Goal: Transaction & Acquisition: Download file/media

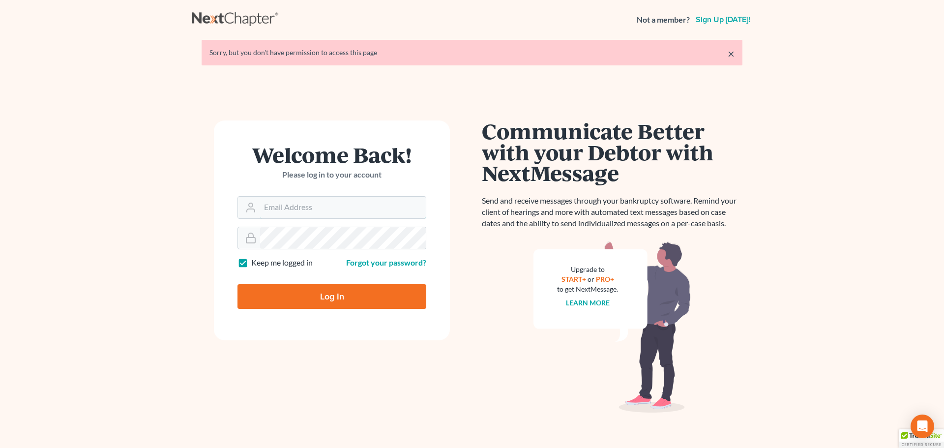
type input "[PERSON_NAME][EMAIL_ADDRESS][DOMAIN_NAME]"
click at [339, 305] on input "Log In" at bounding box center [331, 296] width 189 height 25
type input "Thinking..."
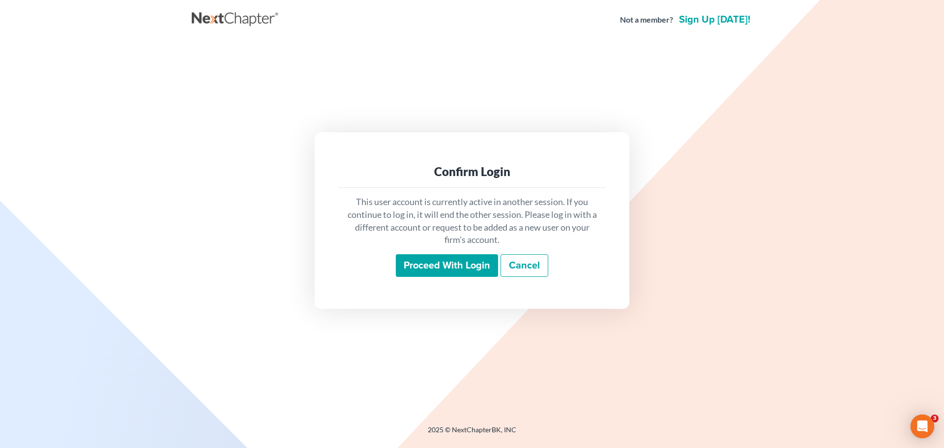
click at [428, 268] on input "Proceed with login" at bounding box center [447, 265] width 102 height 23
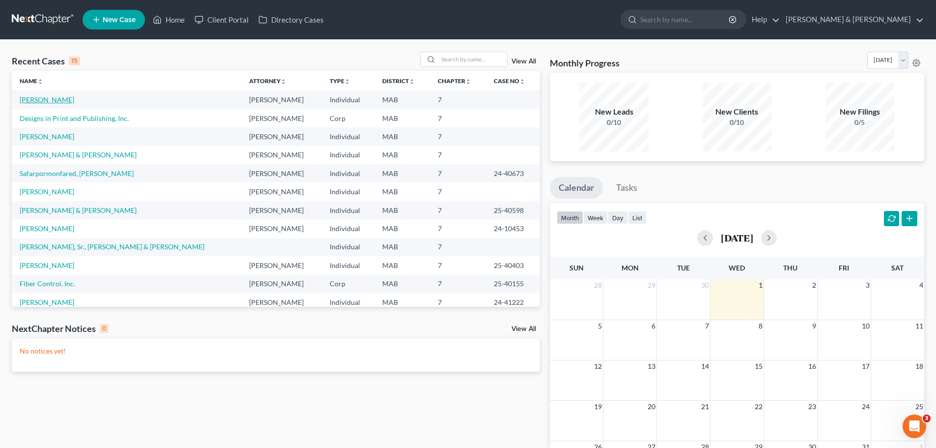
click at [48, 96] on link "[PERSON_NAME]" at bounding box center [47, 99] width 55 height 8
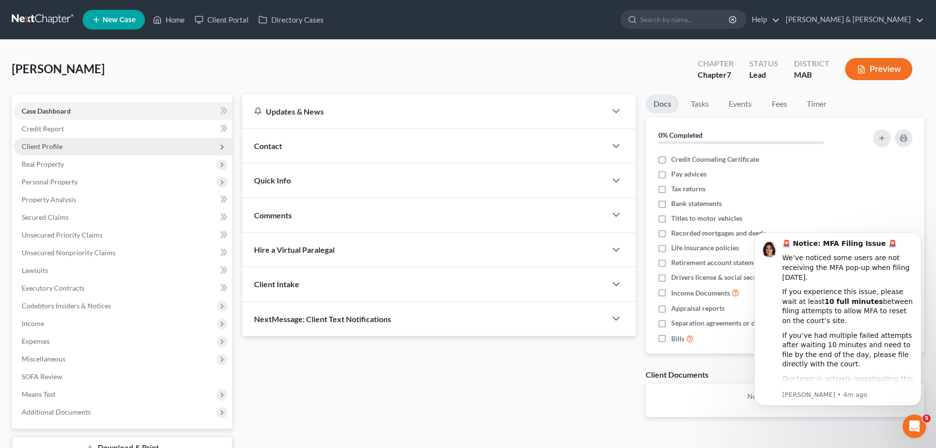
click at [99, 142] on span "Client Profile" at bounding box center [123, 147] width 219 height 18
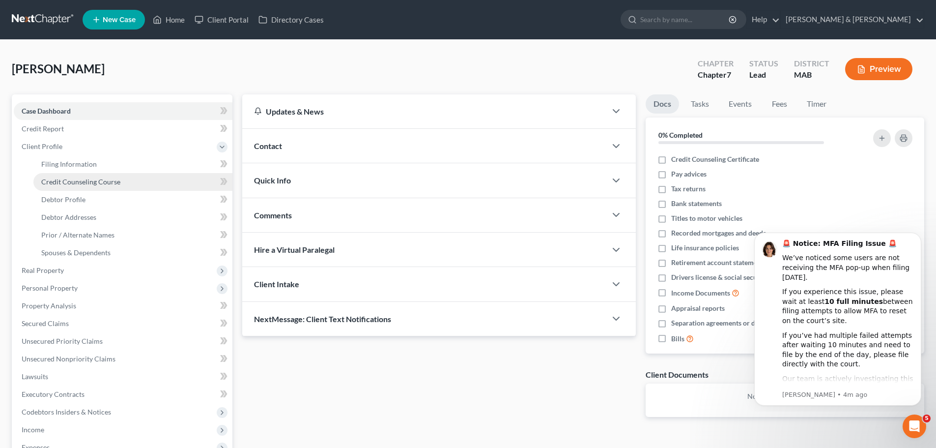
click at [103, 184] on span "Credit Counseling Course" at bounding box center [80, 181] width 79 height 8
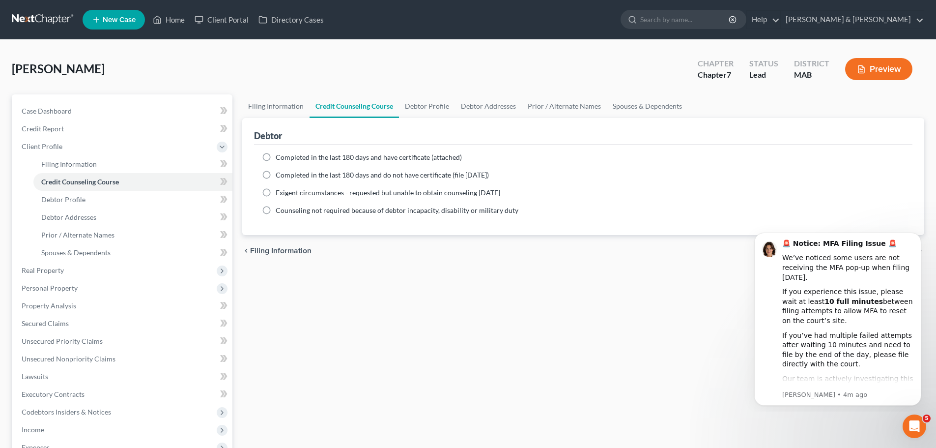
click at [276, 157] on label "Completed in the last 180 days and have certificate (attached)" at bounding box center [369, 157] width 186 height 10
click at [280, 157] on input "Completed in the last 180 days and have certificate (attached)" at bounding box center [283, 155] width 6 height 6
radio input "true"
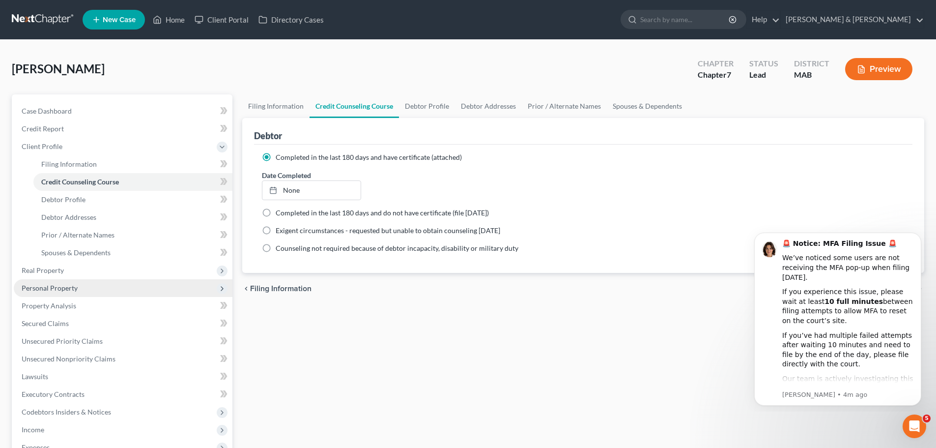
click at [89, 281] on span "Personal Property" at bounding box center [123, 288] width 219 height 18
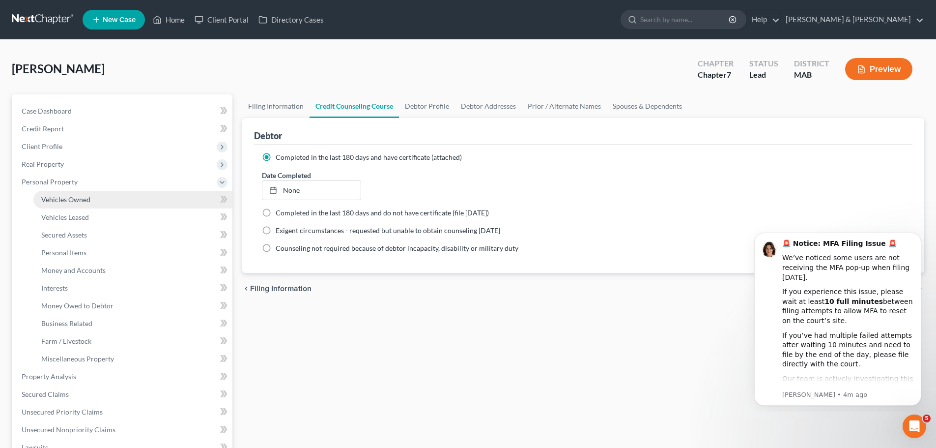
click at [84, 197] on span "Vehicles Owned" at bounding box center [65, 199] width 49 height 8
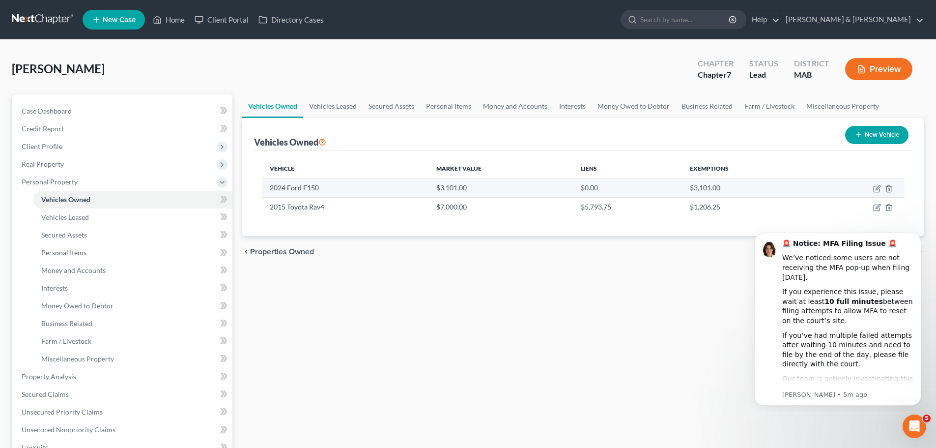
click at [294, 194] on td "2024 Ford F150" at bounding box center [345, 187] width 167 height 19
click at [878, 187] on icon "button" at bounding box center [878, 187] width 4 height 4
select select "0"
select select "2"
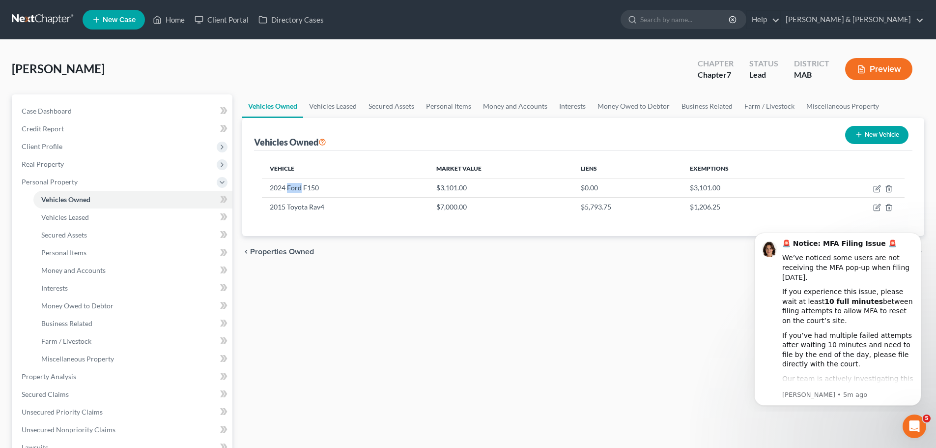
select select "3"
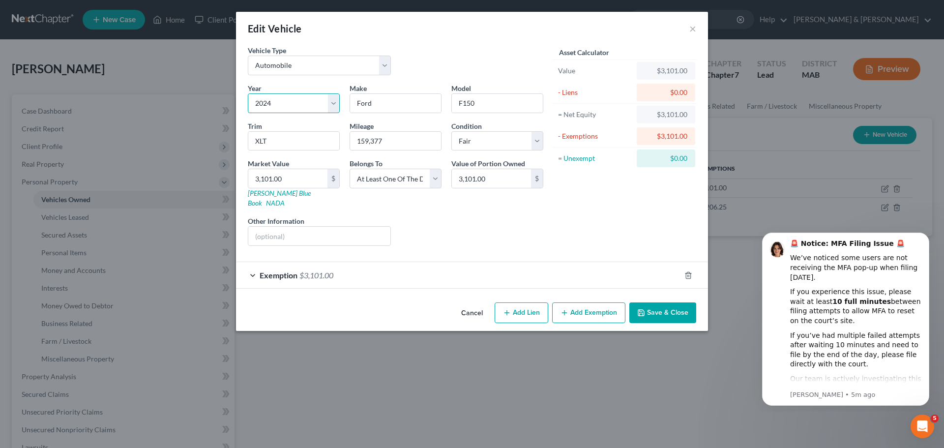
drag, startPoint x: 275, startPoint y: 103, endPoint x: 307, endPoint y: 102, distance: 31.9
click at [275, 103] on select "Select 2026 2025 2024 2023 2022 2021 2020 2019 2018 2017 2016 2015 2014 2013 20…" at bounding box center [294, 103] width 92 height 20
select select "22"
click at [248, 93] on select "Select 2026 2025 2024 2023 2022 2021 2020 2019 2018 2017 2016 2015 2014 2013 20…" at bounding box center [294, 103] width 92 height 20
click at [672, 302] on button "Save & Close" at bounding box center [662, 312] width 67 height 21
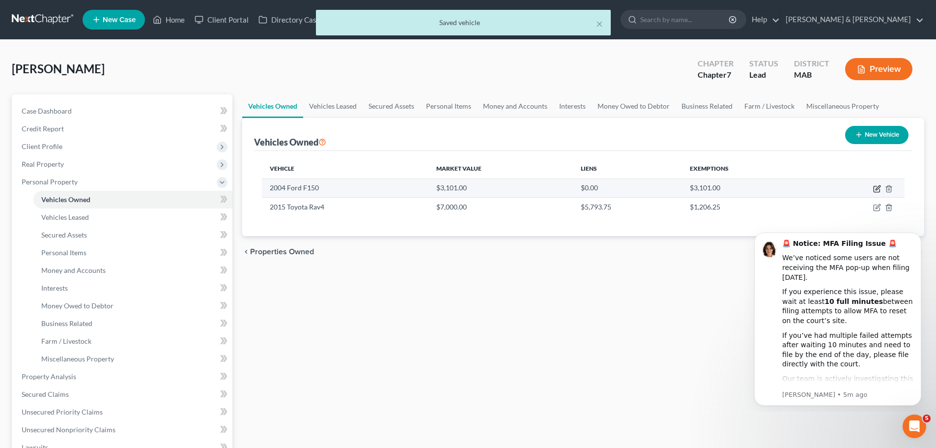
click at [877, 190] on icon "button" at bounding box center [878, 187] width 4 height 4
select select "0"
select select "22"
select select "3"
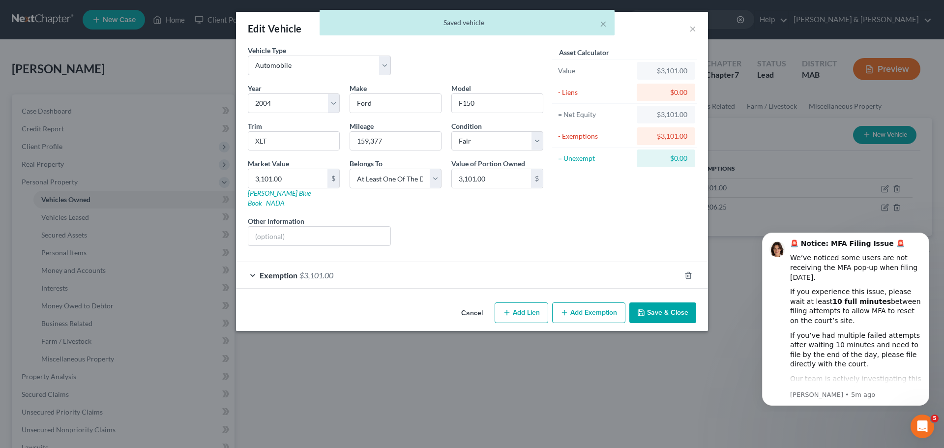
click at [695, 30] on div "× Saved vehicle" at bounding box center [467, 25] width 944 height 30
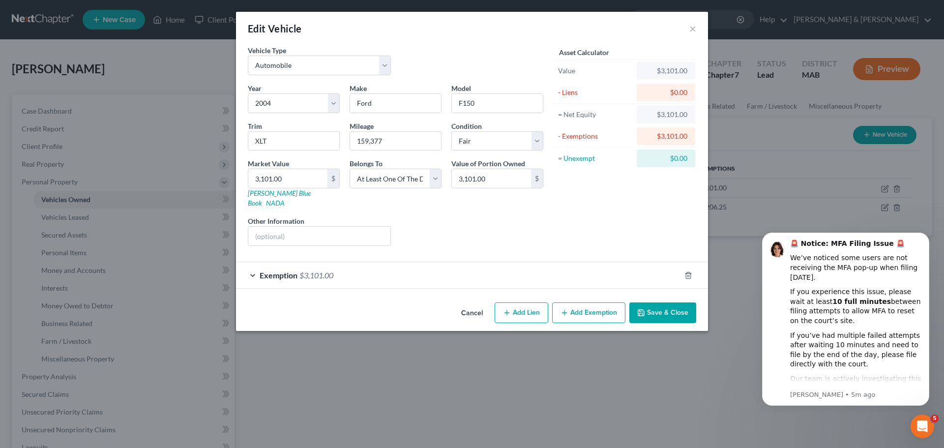
click at [649, 305] on button "Save & Close" at bounding box center [662, 312] width 67 height 21
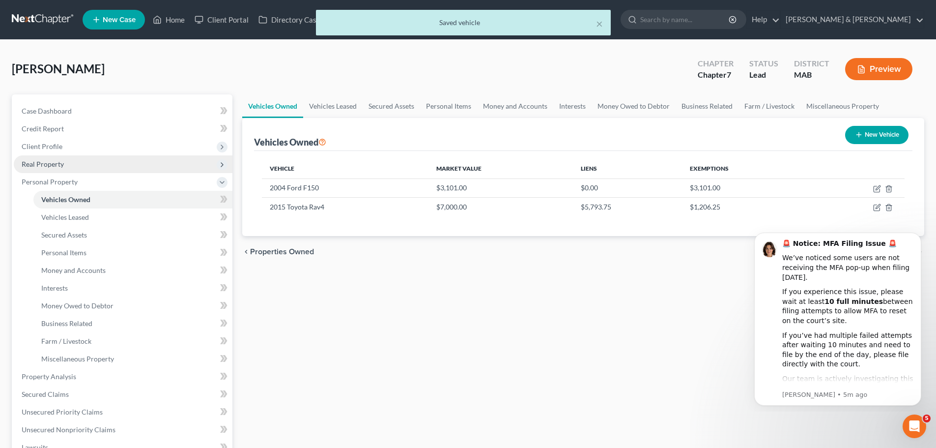
click at [87, 162] on span "Real Property" at bounding box center [123, 164] width 219 height 18
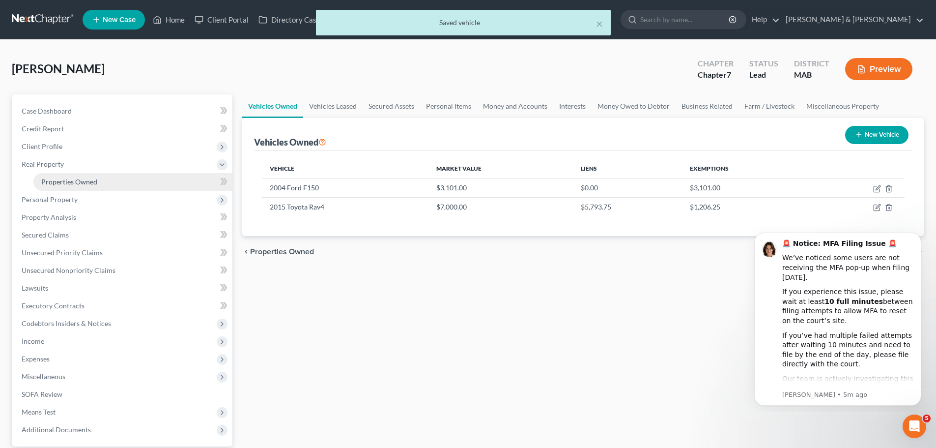
click at [72, 183] on span "Properties Owned" at bounding box center [69, 181] width 56 height 8
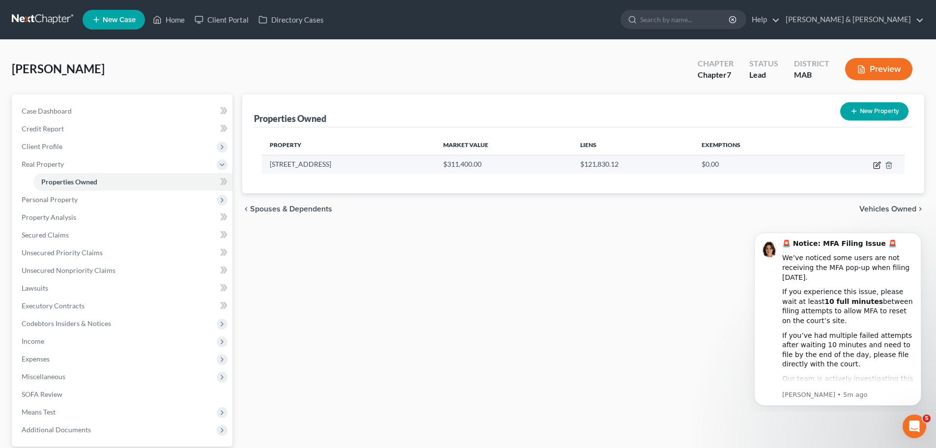
click at [876, 165] on icon "button" at bounding box center [877, 165] width 8 height 8
select select "22"
select select "13"
select select "0"
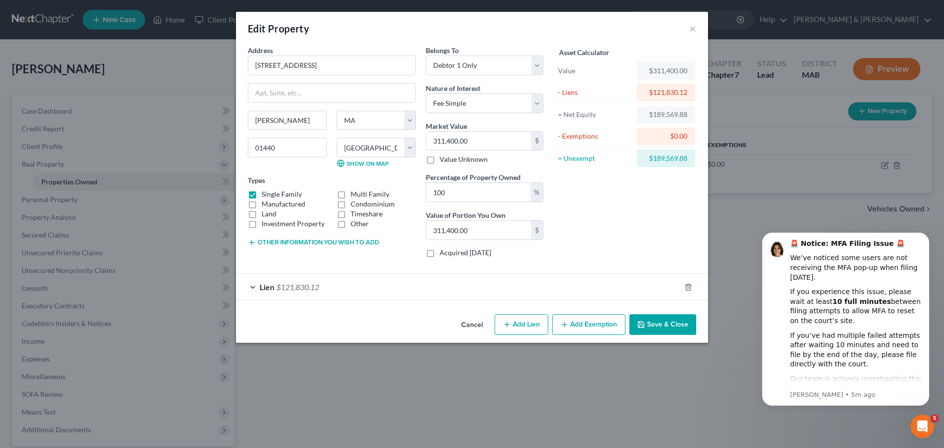
click at [593, 324] on button "Add Exemption" at bounding box center [588, 324] width 73 height 21
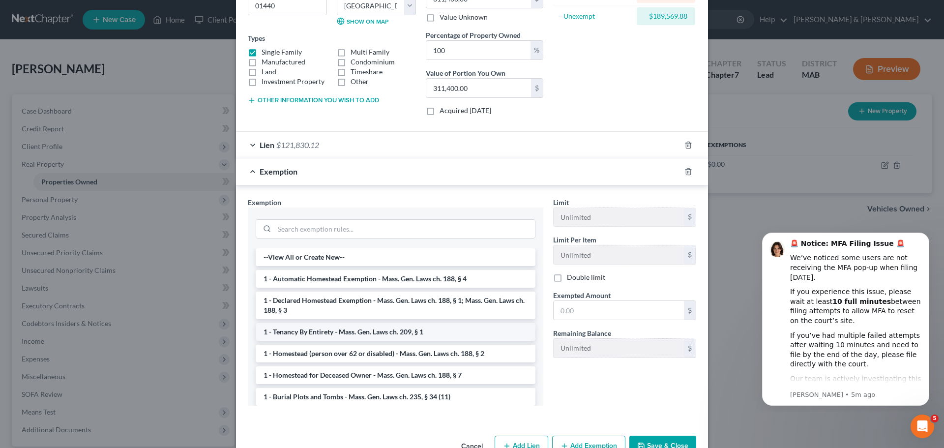
scroll to position [147, 0]
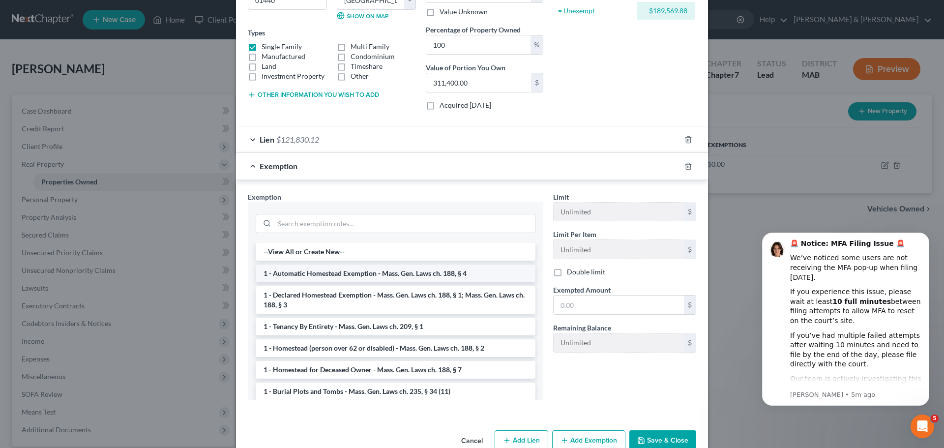
click at [353, 274] on li "1 - Automatic Homestead Exemption - Mass. Gen. Laws ch. 188, § 4" at bounding box center [396, 273] width 280 height 18
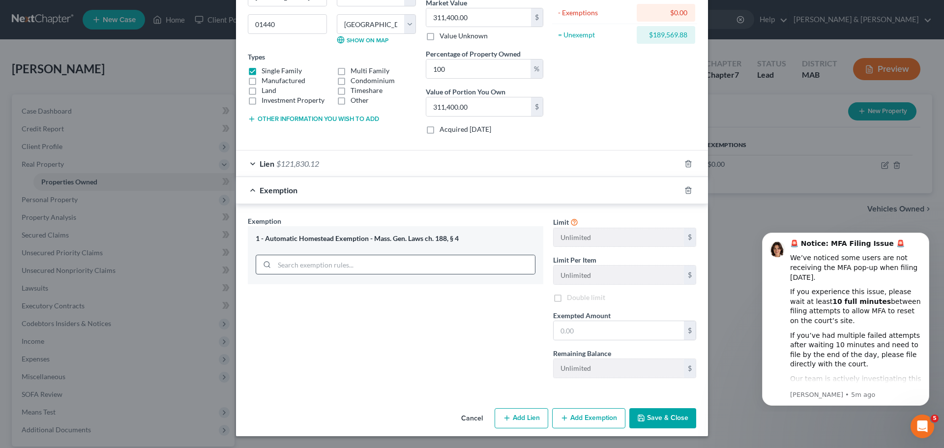
scroll to position [123, 0]
click at [578, 324] on input "text" at bounding box center [618, 330] width 130 height 19
type input "189,380.88"
click at [654, 416] on button "Save & Close" at bounding box center [662, 418] width 67 height 21
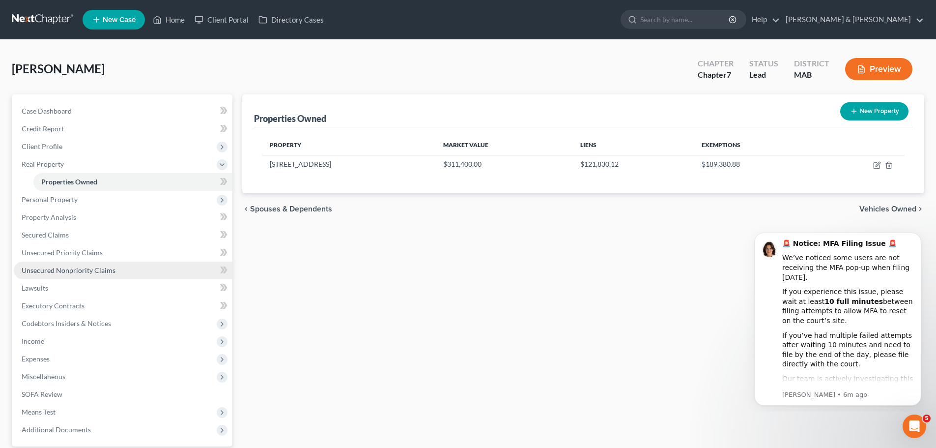
click at [92, 267] on span "Unsecured Nonpriority Claims" at bounding box center [69, 270] width 94 height 8
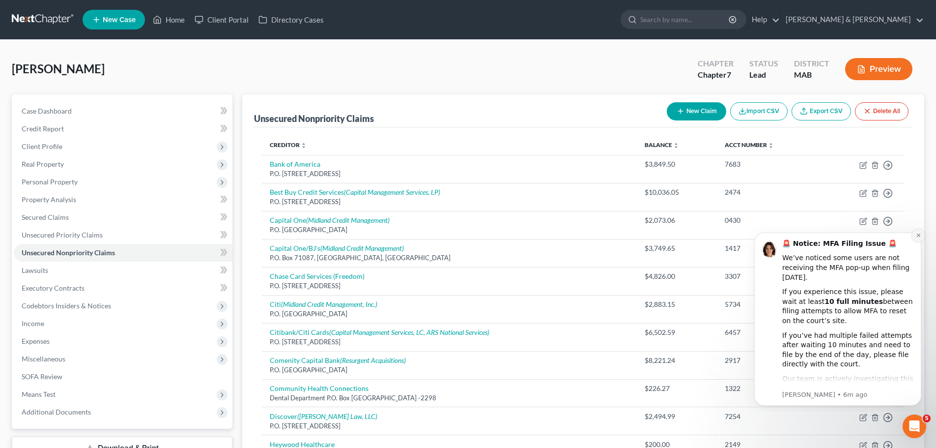
click at [922, 236] on button "Dismiss notification" at bounding box center [918, 235] width 13 height 13
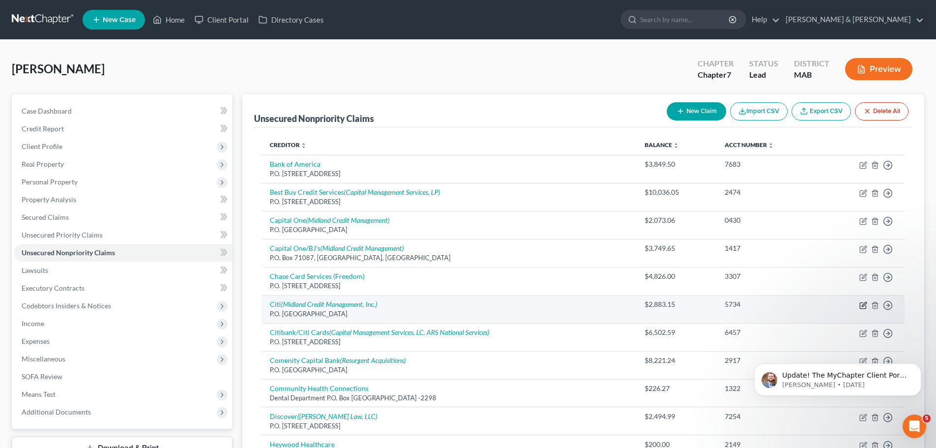
click at [865, 306] on icon "button" at bounding box center [863, 305] width 8 height 8
select select "26"
select select "0"
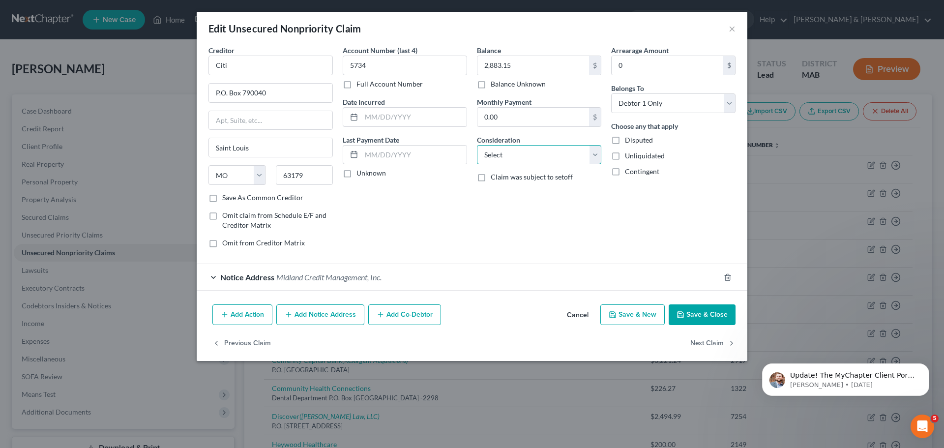
click at [556, 152] on select "Select Cable / Satellite Services Collection Agency Credit Card Debt Debt Couns…" at bounding box center [539, 155] width 124 height 20
select select "2"
click at [477, 145] on select "Select Cable / Satellite Services Collection Agency Credit Card Debt Debt Couns…" at bounding box center [539, 155] width 124 height 20
click at [686, 319] on button "Save & Close" at bounding box center [701, 314] width 67 height 21
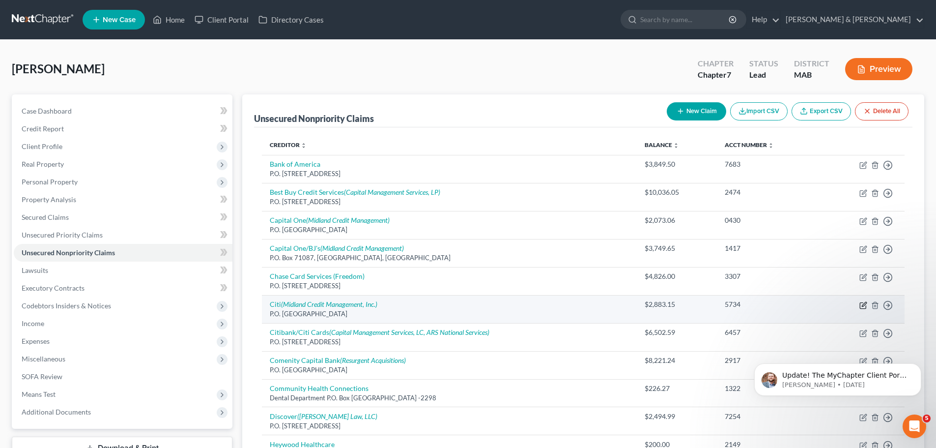
click at [862, 307] on icon "button" at bounding box center [863, 305] width 8 height 8
select select "26"
select select "2"
select select "0"
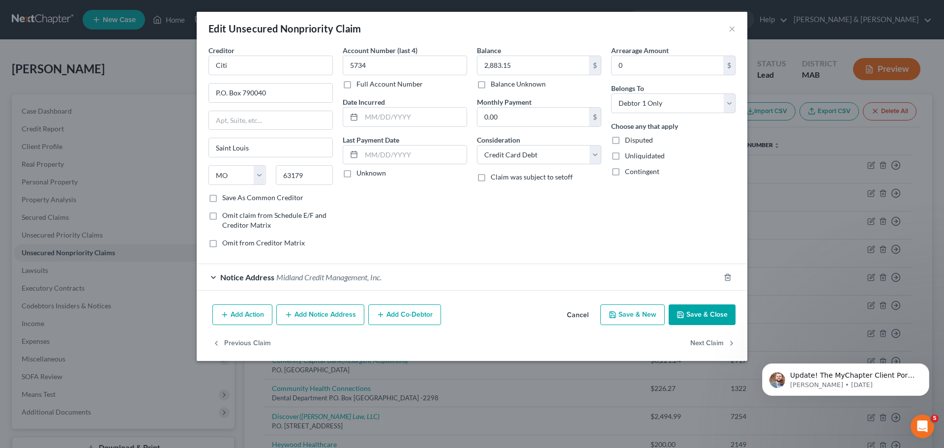
click at [707, 316] on button "Save & Close" at bounding box center [701, 314] width 67 height 21
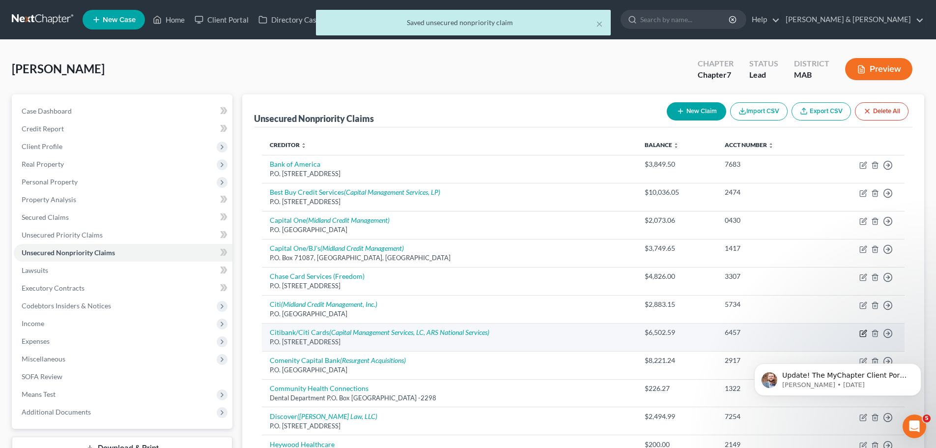
click at [865, 335] on icon "button" at bounding box center [863, 333] width 8 height 8
select select "4"
select select "2"
select select "0"
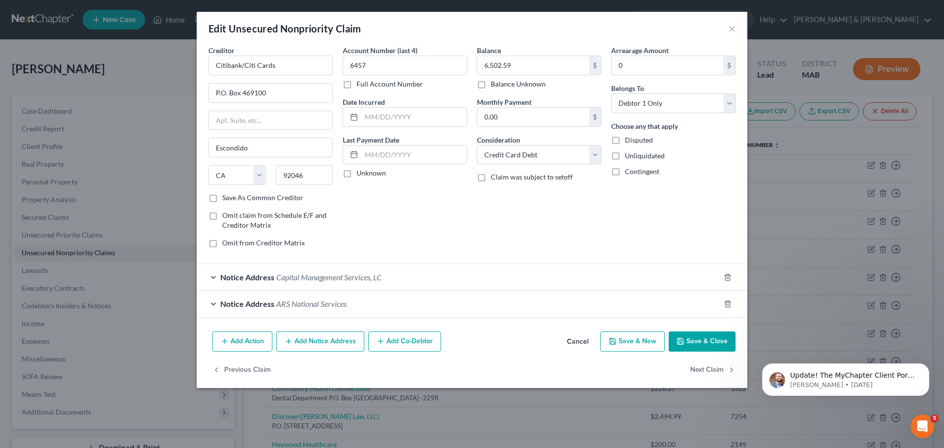
click at [325, 303] on span "ARS National Services" at bounding box center [311, 303] width 70 height 9
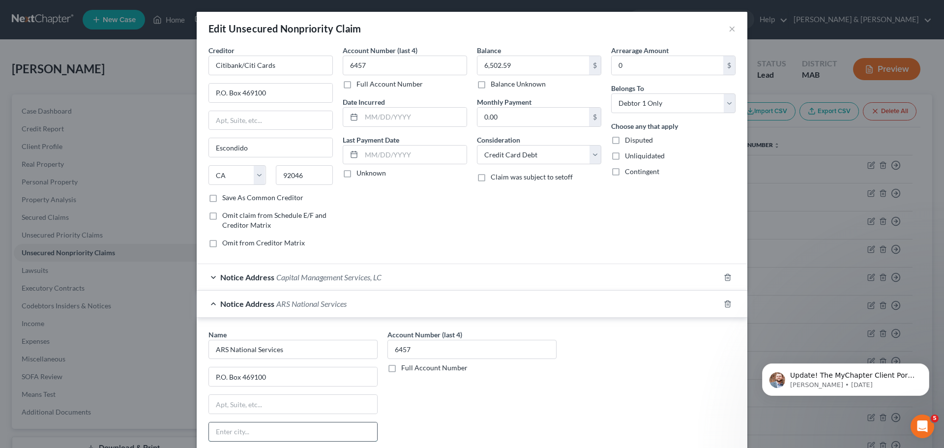
click at [258, 423] on input "text" at bounding box center [293, 431] width 168 height 19
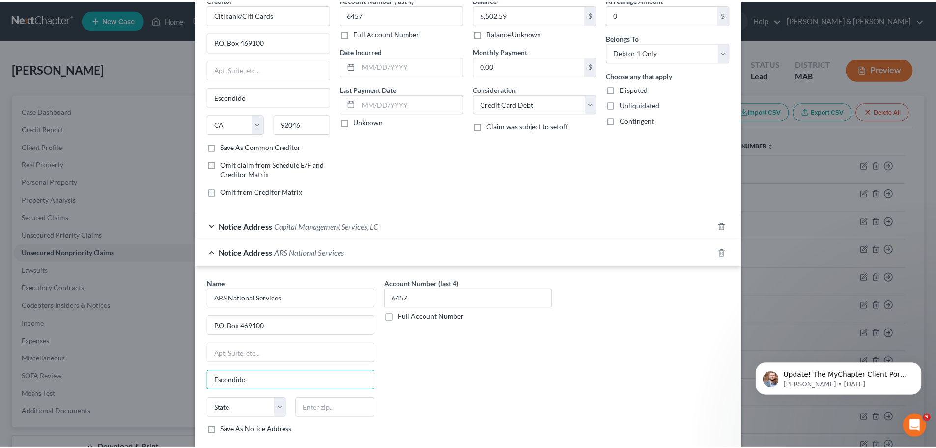
scroll to position [98, 0]
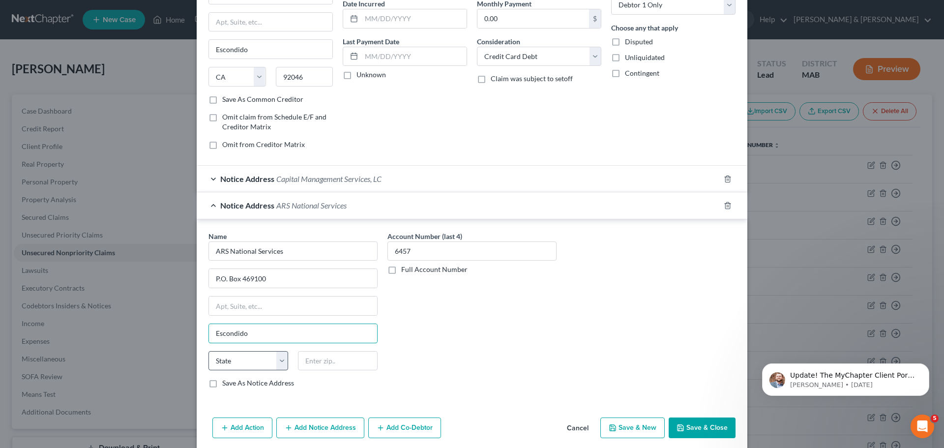
type input "Escondido"
click at [249, 362] on select "State [US_STATE] AK AR AZ CA CO CT DE DC [GEOGRAPHIC_DATA] [GEOGRAPHIC_DATA] GU…" at bounding box center [248, 361] width 80 height 20
select select "4"
click at [208, 351] on select "State [US_STATE] AK AR AZ CA CO CT DE DC [GEOGRAPHIC_DATA] [GEOGRAPHIC_DATA] GU…" at bounding box center [248, 361] width 80 height 20
drag, startPoint x: 335, startPoint y: 369, endPoint x: 335, endPoint y: 362, distance: 7.4
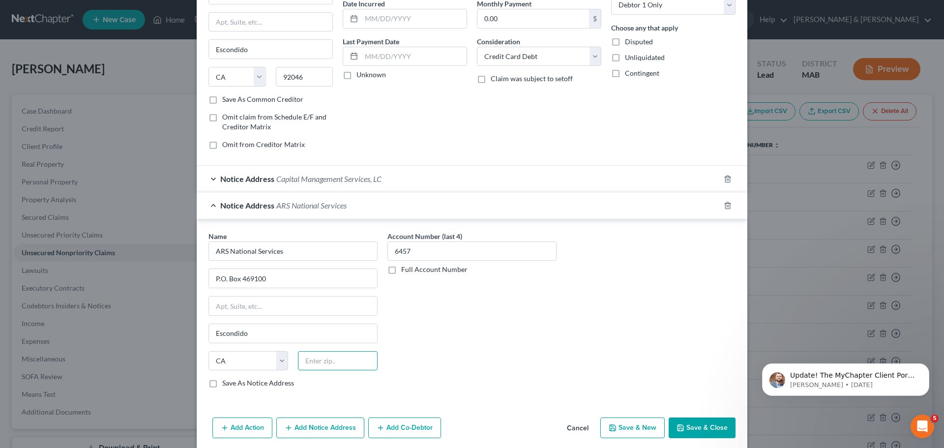
click at [335, 368] on input "text" at bounding box center [338, 361] width 80 height 20
type input "92046"
click at [700, 431] on button "Save & Close" at bounding box center [701, 427] width 67 height 21
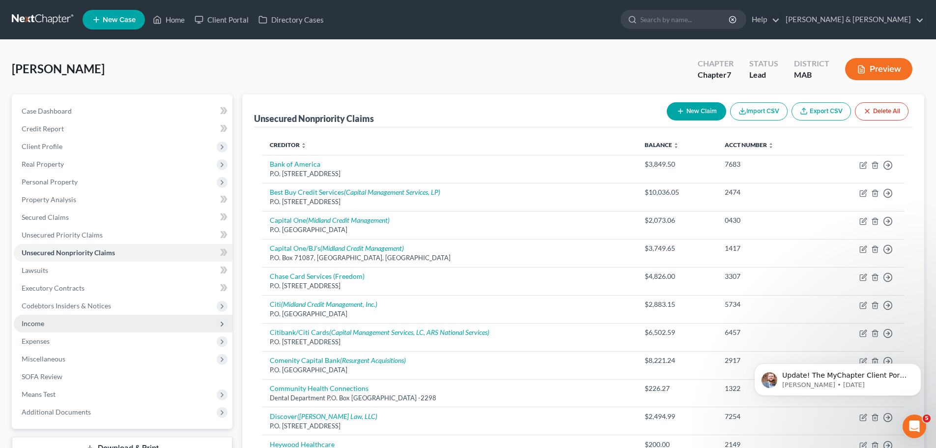
click at [52, 320] on span "Income" at bounding box center [123, 324] width 219 height 18
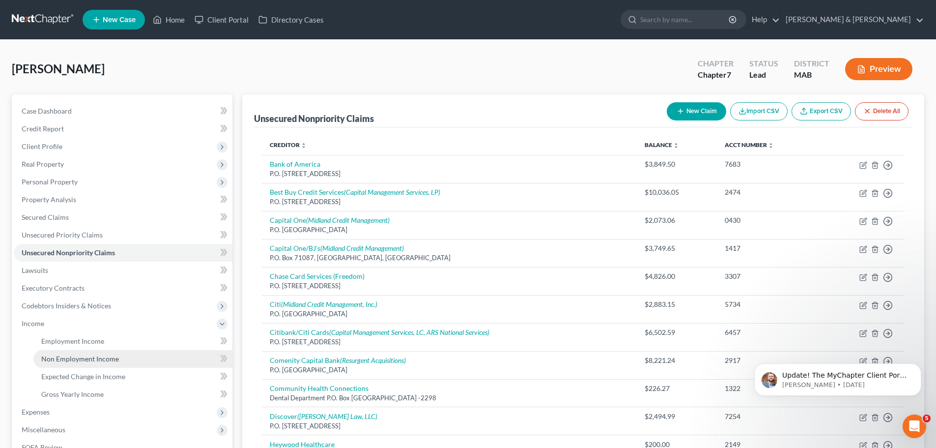
click at [98, 357] on span "Non Employment Income" at bounding box center [80, 358] width 78 height 8
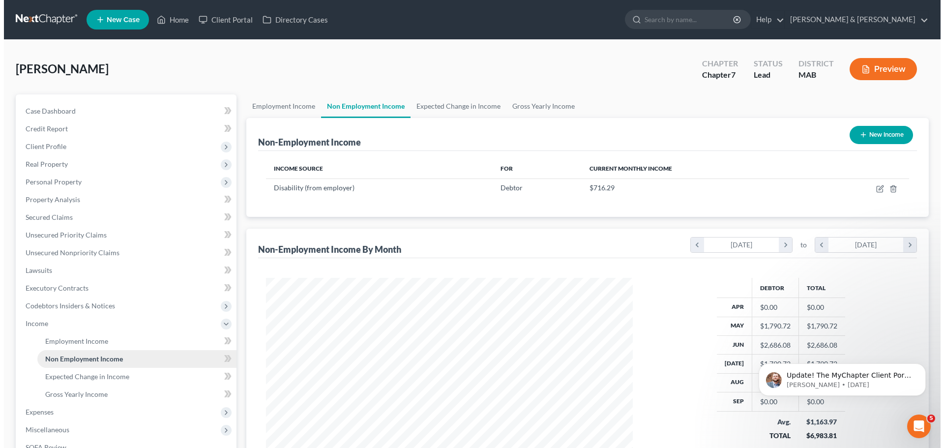
scroll to position [183, 386]
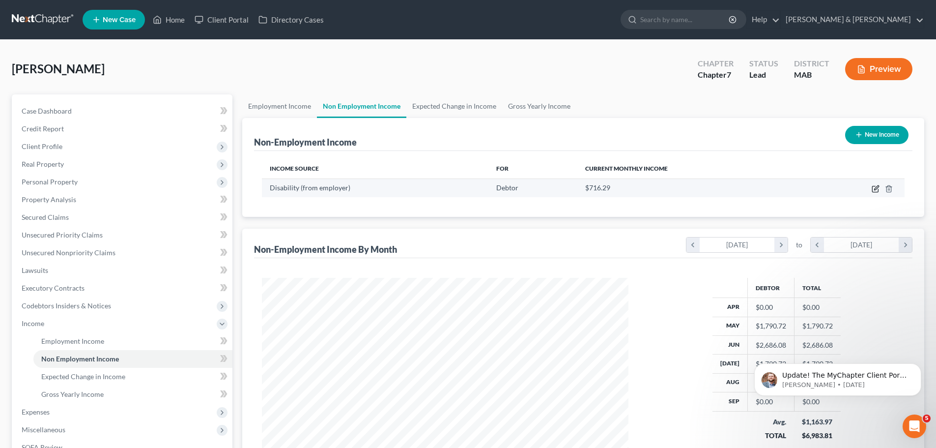
click at [874, 191] on icon "button" at bounding box center [876, 189] width 8 height 8
select select "1"
select select "0"
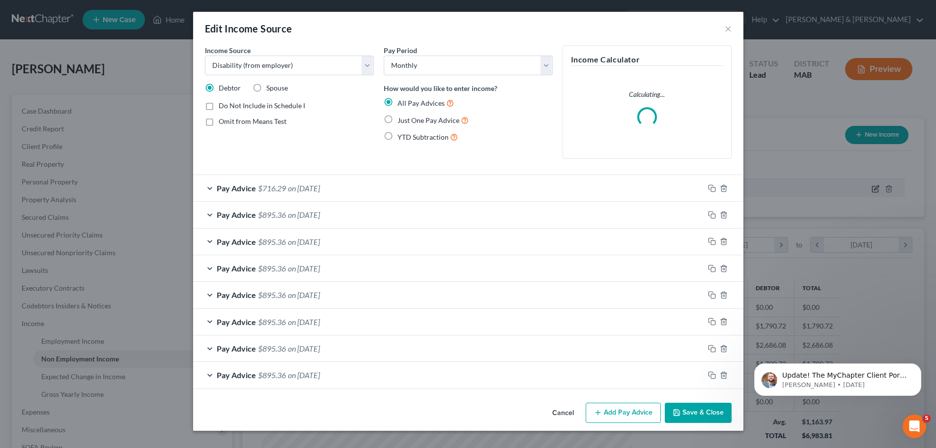
scroll to position [185, 390]
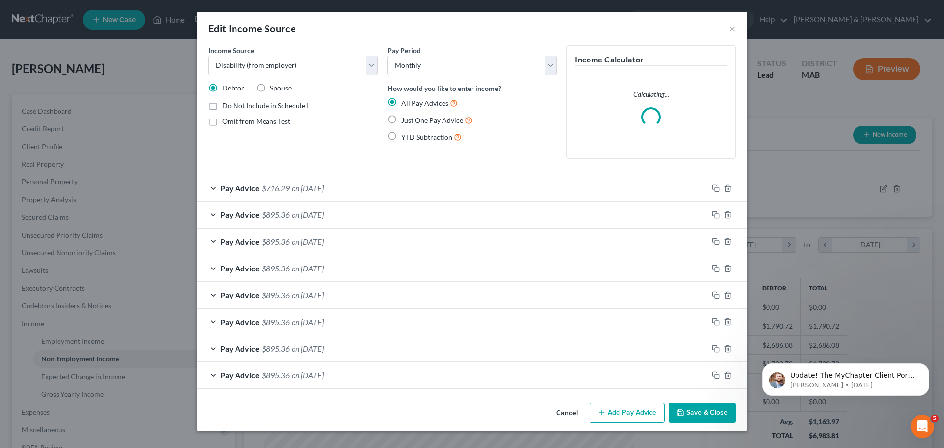
click at [222, 107] on label "Do Not Include in Schedule I" at bounding box center [265, 106] width 86 height 10
click at [226, 107] on input "Do Not Include in Schedule I" at bounding box center [229, 104] width 6 height 6
checkbox input "true"
click at [708, 412] on button "Save & Close" at bounding box center [701, 412] width 67 height 21
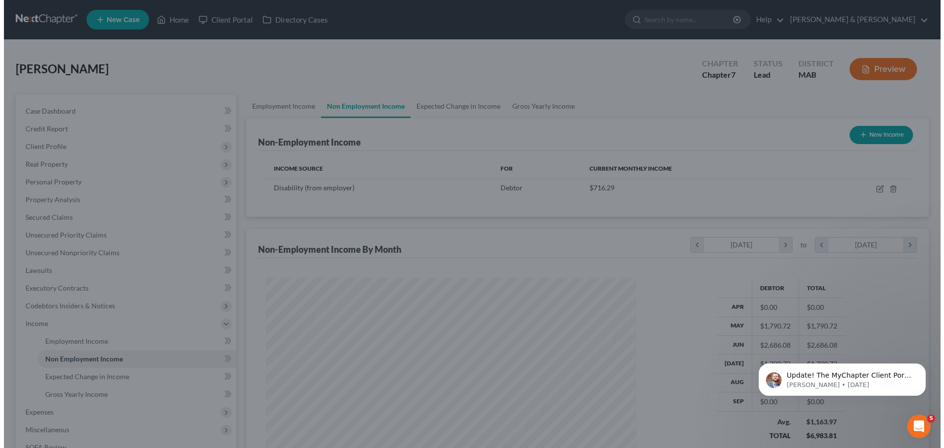
scroll to position [491225, 491022]
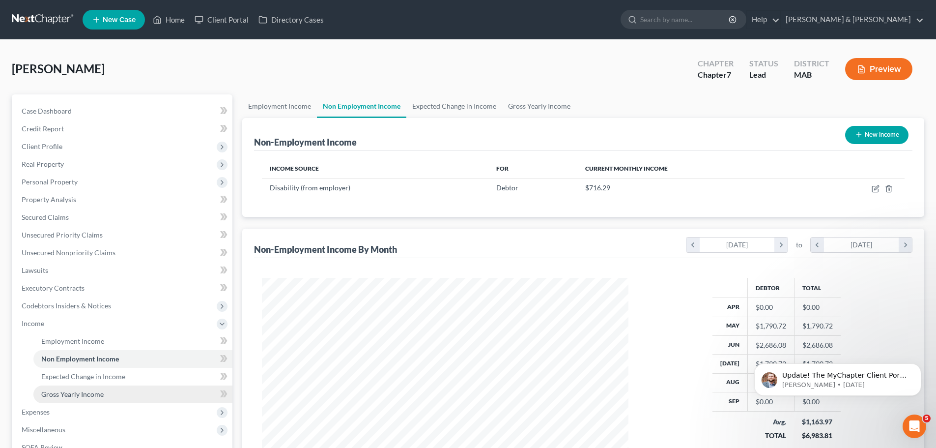
click at [138, 393] on link "Gross Yearly Income" at bounding box center [132, 394] width 199 height 18
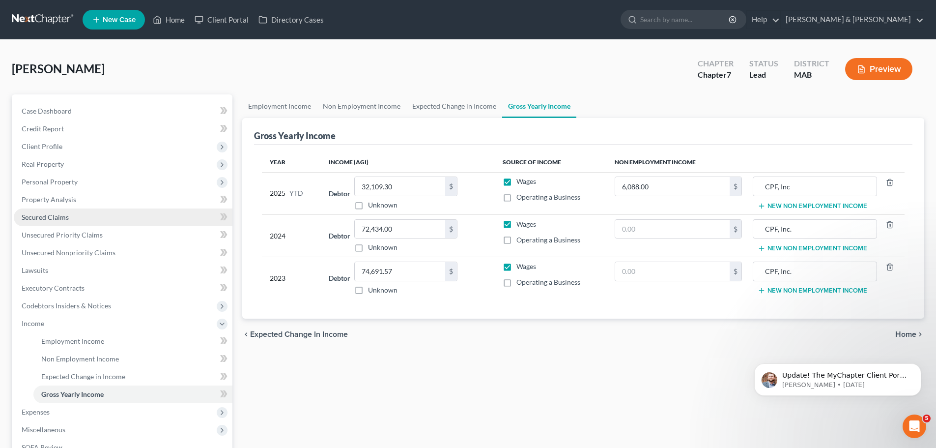
click at [87, 218] on link "Secured Claims" at bounding box center [123, 217] width 219 height 18
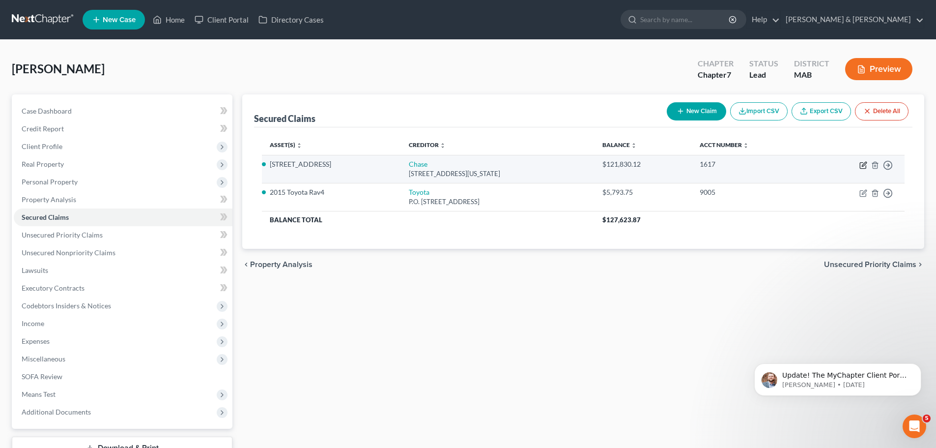
click at [866, 163] on icon "button" at bounding box center [864, 164] width 4 height 4
select select "19"
select select "3"
select select "4"
select select "0"
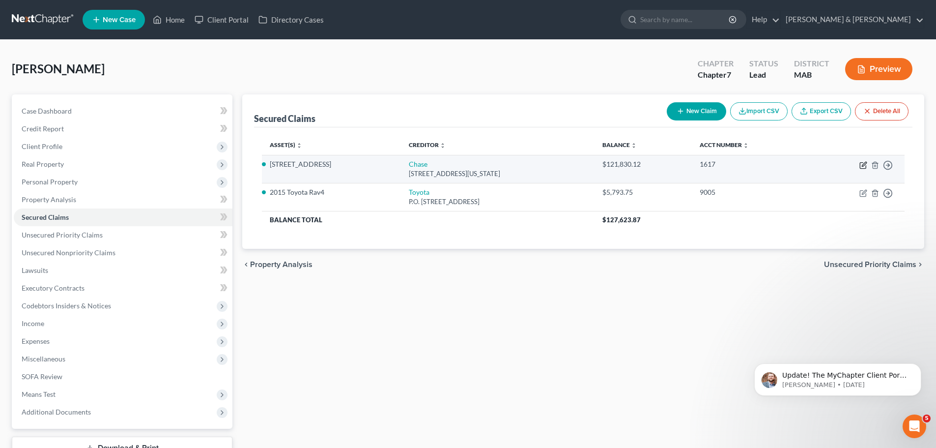
select select "0"
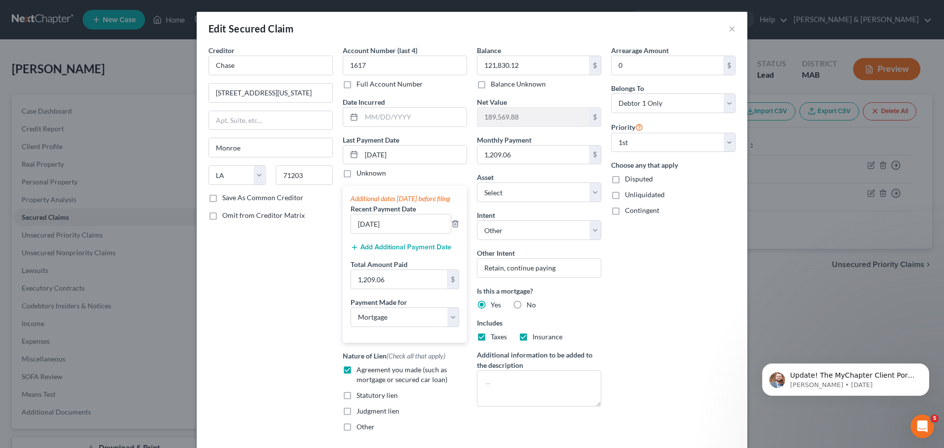
click at [735, 33] on div "Edit Secured Claim ×" at bounding box center [472, 28] width 550 height 33
click at [732, 33] on div "Edit Secured Claim ×" at bounding box center [472, 28] width 550 height 33
click at [728, 29] on button "×" at bounding box center [731, 29] width 7 height 12
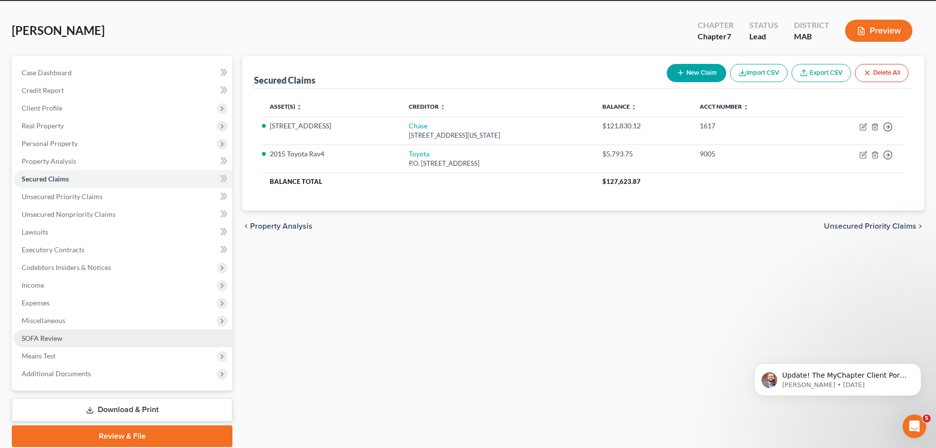
scroll to position [75, 0]
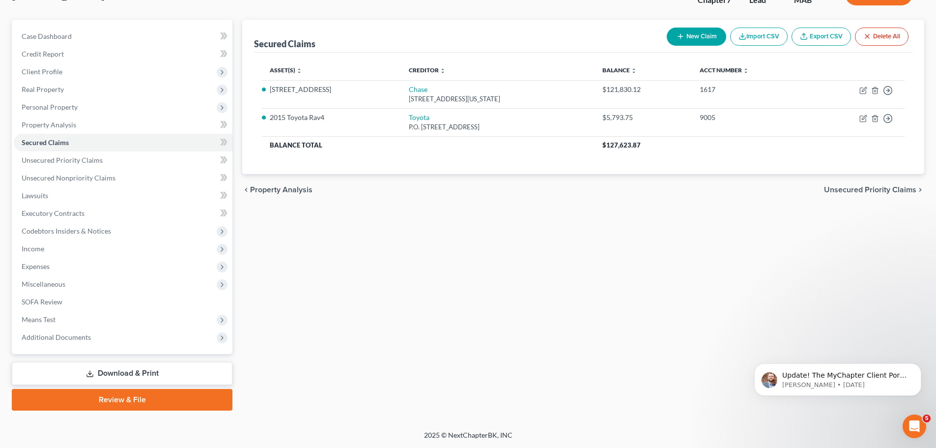
click at [140, 372] on link "Download & Print" at bounding box center [122, 373] width 221 height 23
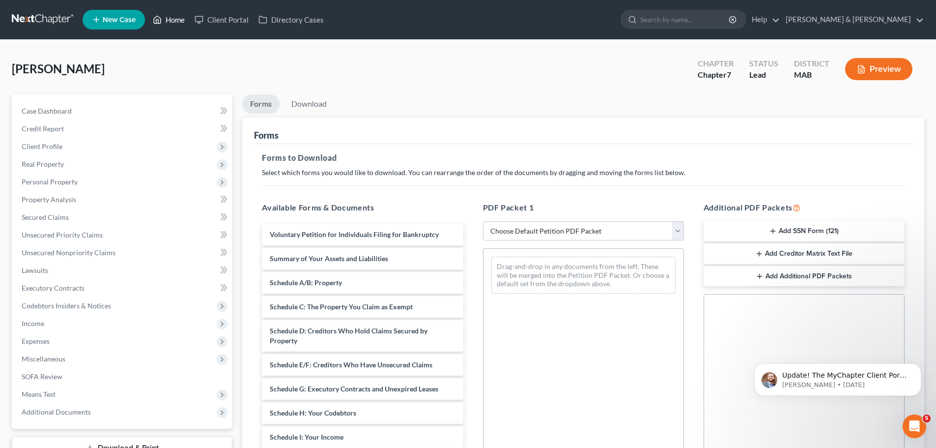
click at [169, 22] on link "Home" at bounding box center [169, 20] width 42 height 18
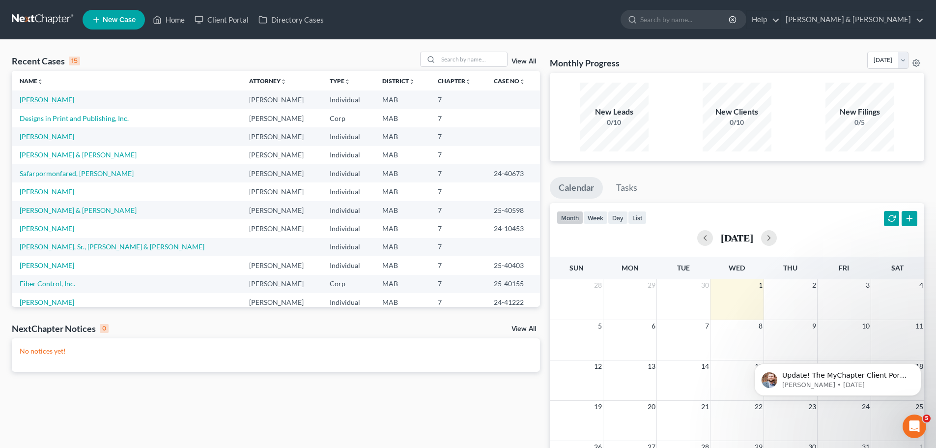
click at [41, 99] on link "[PERSON_NAME]" at bounding box center [47, 99] width 55 height 8
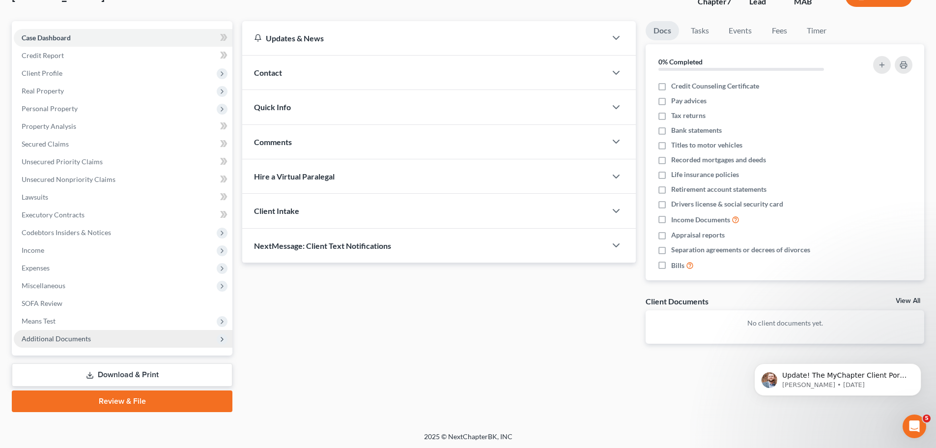
scroll to position [75, 0]
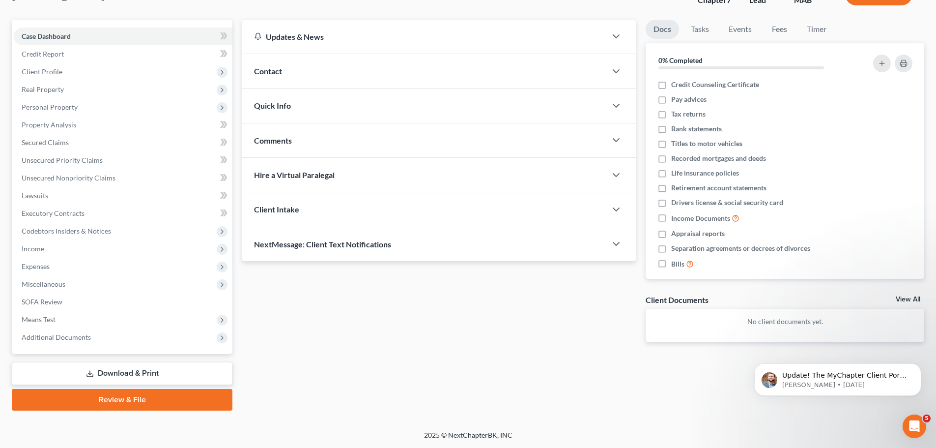
click at [143, 378] on link "Download & Print" at bounding box center [122, 373] width 221 height 23
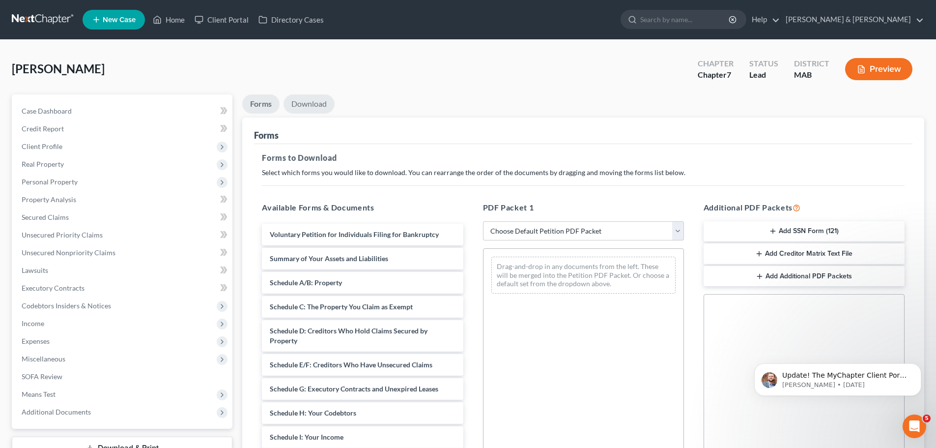
click at [315, 104] on link "Download" at bounding box center [309, 103] width 51 height 19
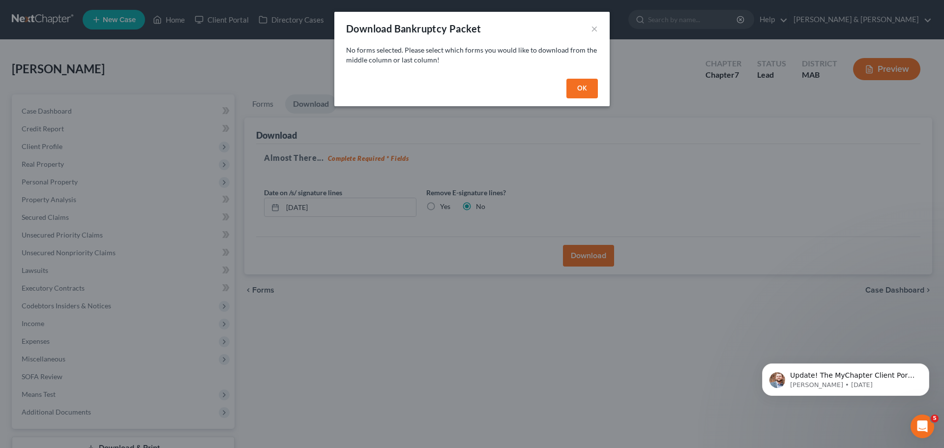
click at [576, 87] on button "OK" at bounding box center [581, 89] width 31 height 20
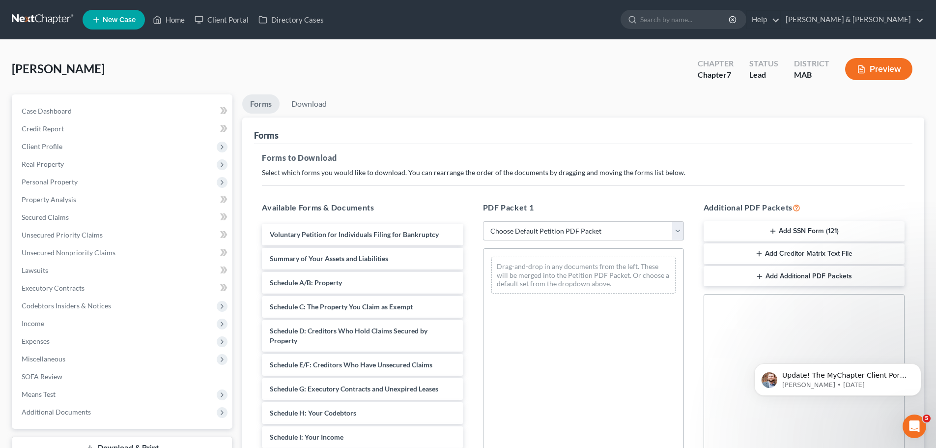
drag, startPoint x: 575, startPoint y: 230, endPoint x: 577, endPoint y: 237, distance: 7.6
click at [575, 230] on select "Choose Default Petition PDF Packet Complete Bankruptcy Petition (all forms and …" at bounding box center [583, 231] width 201 height 20
select select "6"
click at [483, 221] on select "Choose Default Petition PDF Packet Complete Bankruptcy Petition (all forms and …" at bounding box center [583, 231] width 201 height 20
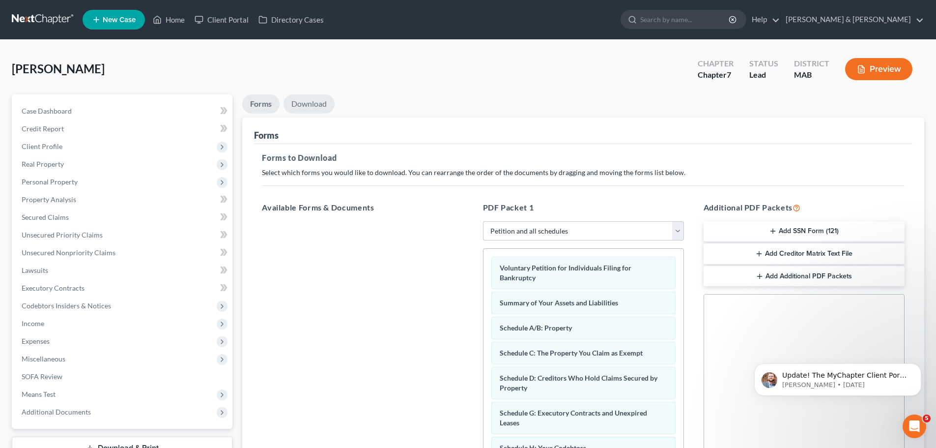
click at [320, 108] on link "Download" at bounding box center [309, 103] width 51 height 19
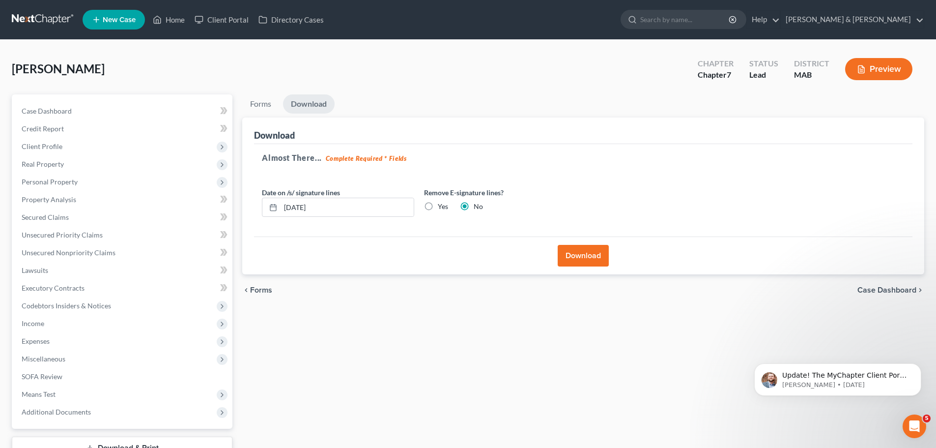
click at [438, 209] on label "Yes" at bounding box center [443, 206] width 10 height 10
click at [442, 208] on input "Yes" at bounding box center [445, 204] width 6 height 6
radio input "true"
radio input "false"
click at [576, 255] on button "Download" at bounding box center [583, 256] width 51 height 22
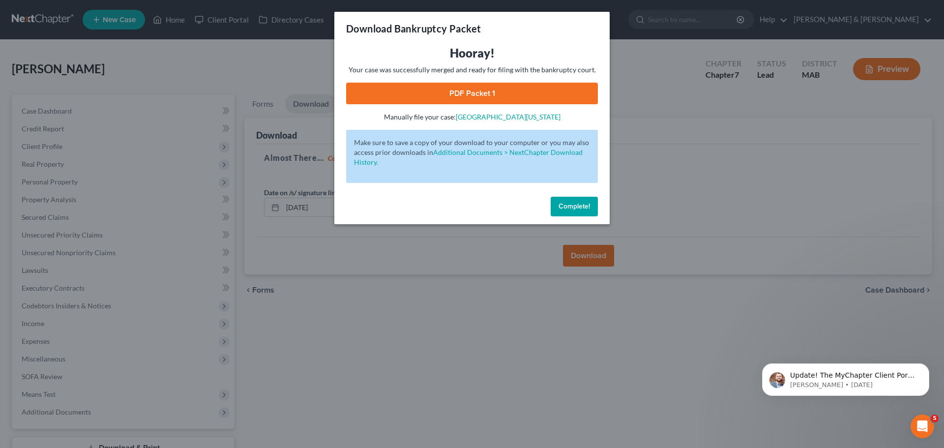
click at [433, 93] on link "PDF Packet 1" at bounding box center [472, 94] width 252 height 22
click at [564, 209] on span "Complete!" at bounding box center [573, 206] width 31 height 8
